Goal: Check status

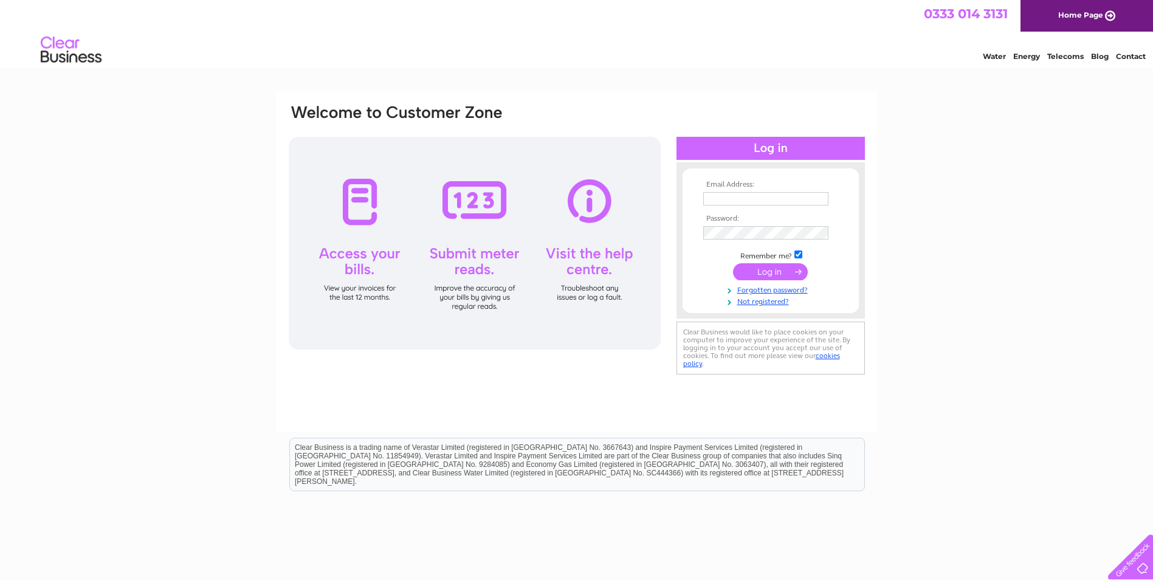
type input "llynfilanegarage@hotmail.co.uk"
click at [748, 270] on input "submit" at bounding box center [770, 271] width 75 height 17
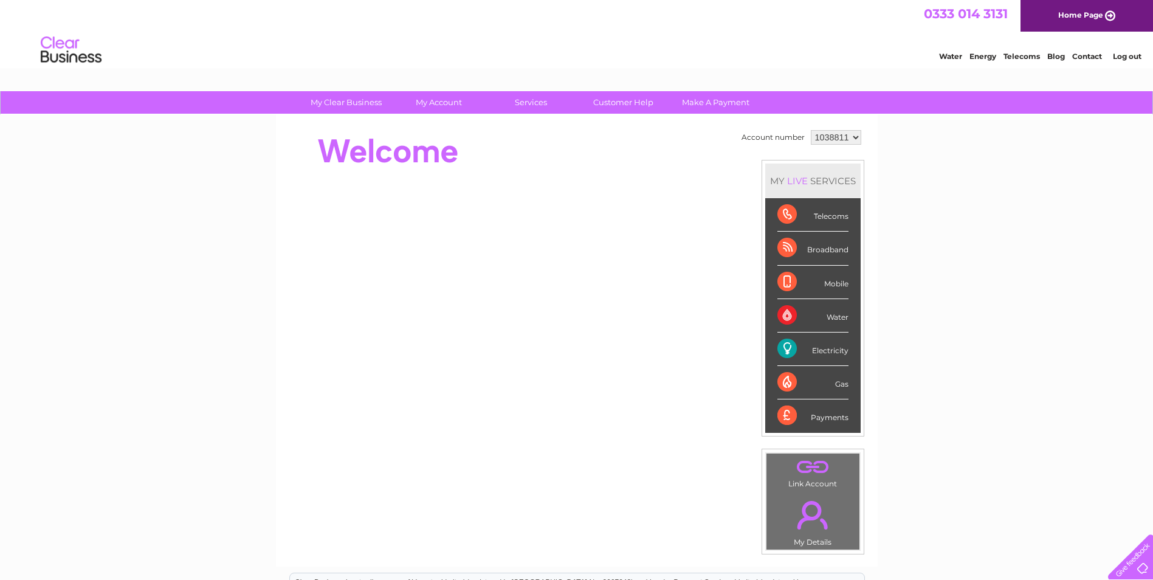
click at [815, 356] on div "Electricity" at bounding box center [812, 348] width 71 height 33
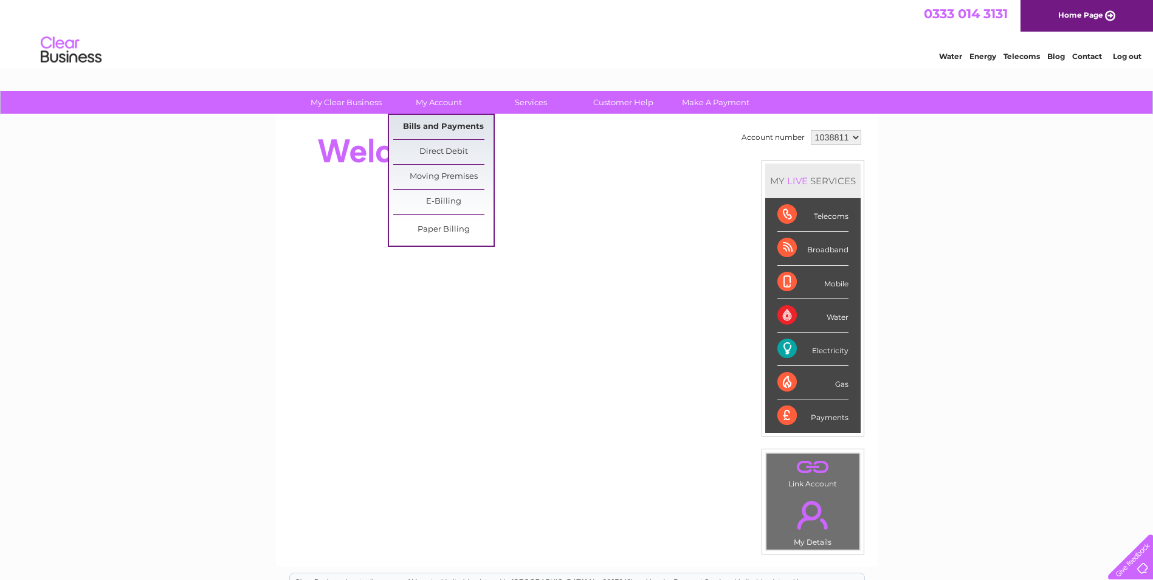
click at [435, 123] on link "Bills and Payments" at bounding box center [443, 127] width 100 height 24
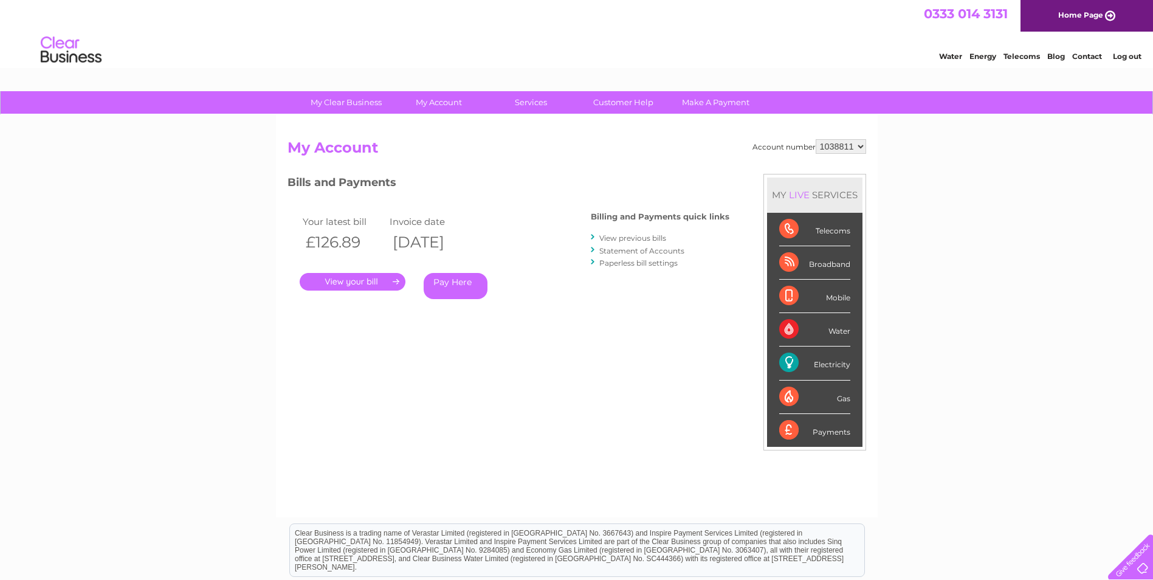
click at [357, 280] on link "." at bounding box center [353, 282] width 106 height 18
